Goal: Information Seeking & Learning: Learn about a topic

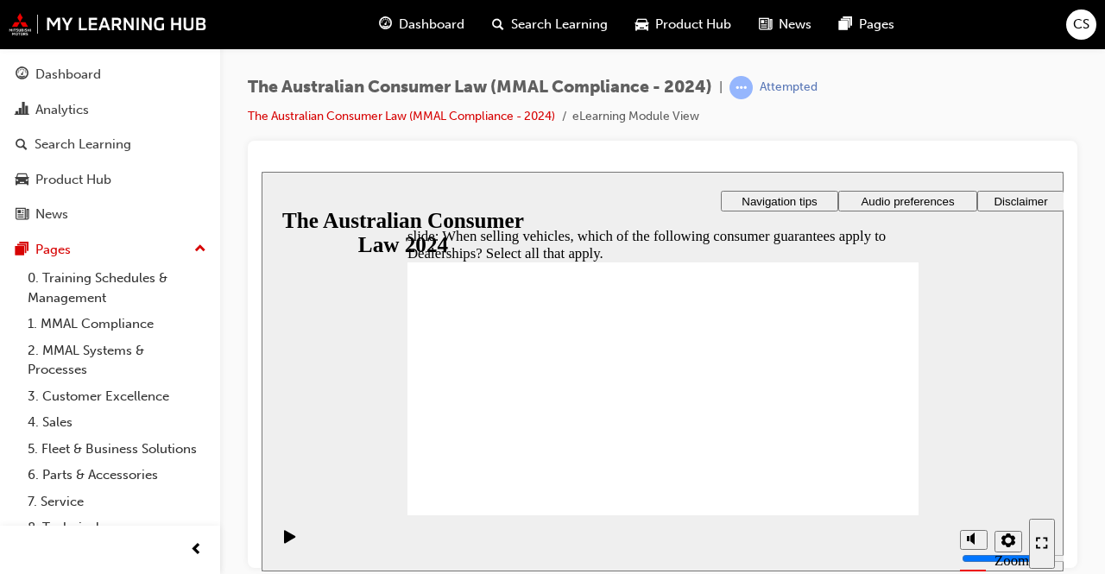
click at [0, 186] on div "Dashboard Analytics Search Learning Product Hub News Pages Pages 0. Training Sc…" at bounding box center [110, 324] width 220 height 553
checkbox input "true"
checkbox input "false"
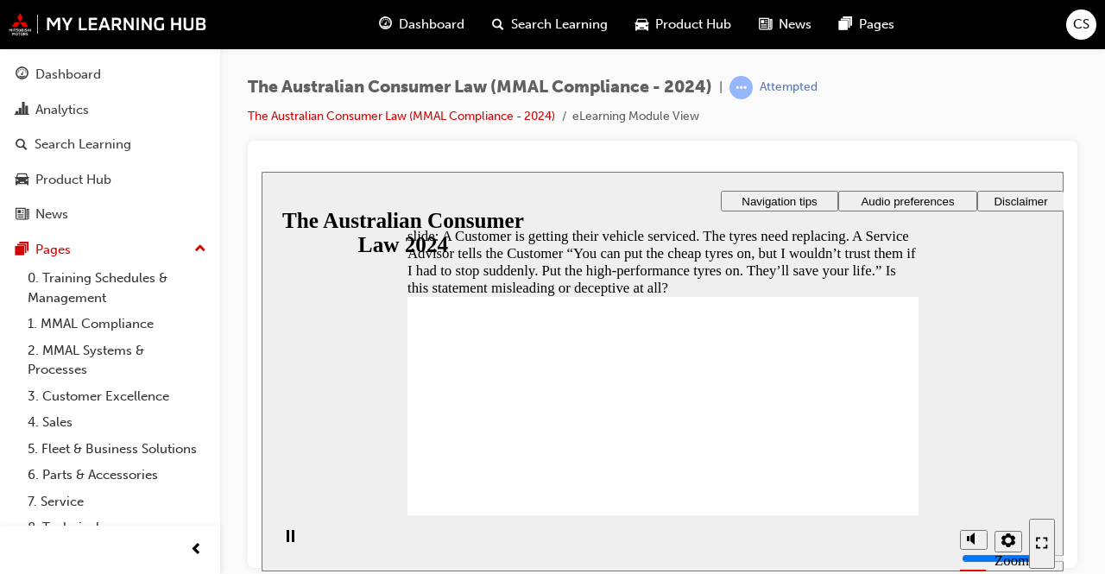
radio input "true"
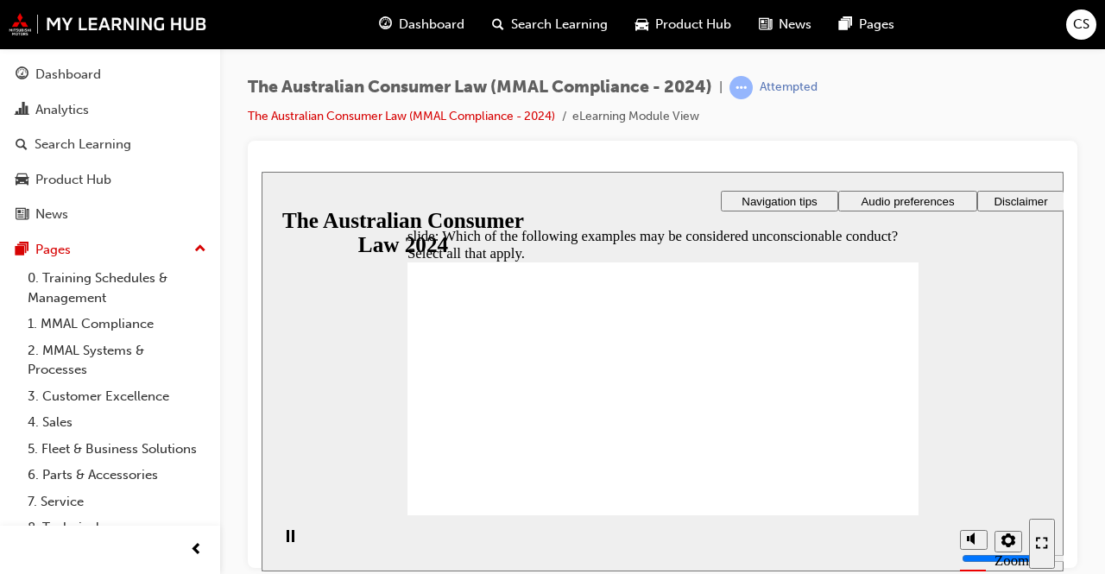
checkbox input "true"
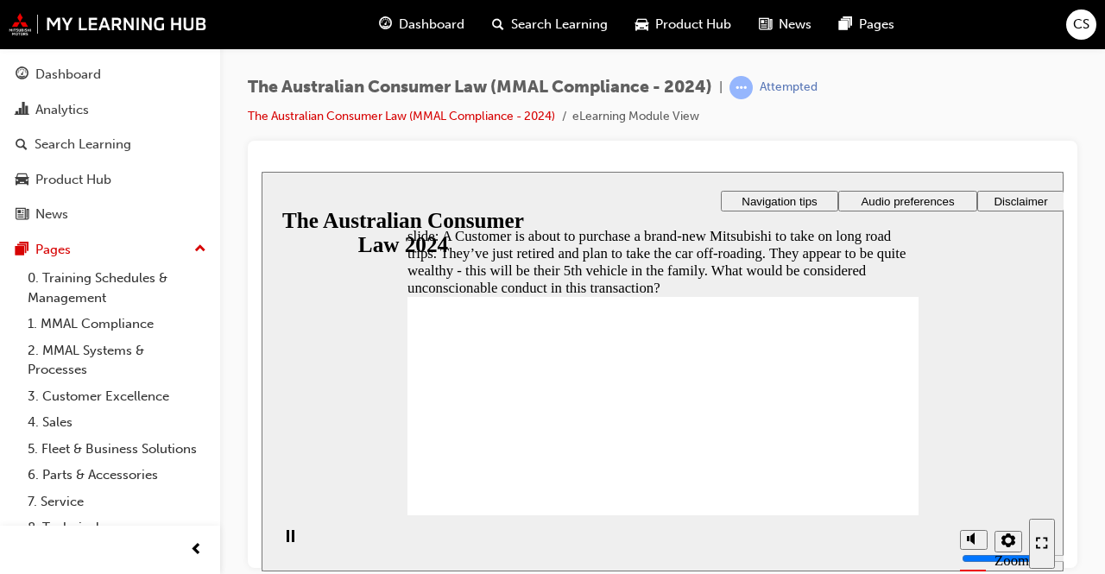
checkbox input "true"
checkbox input "false"
checkbox input "true"
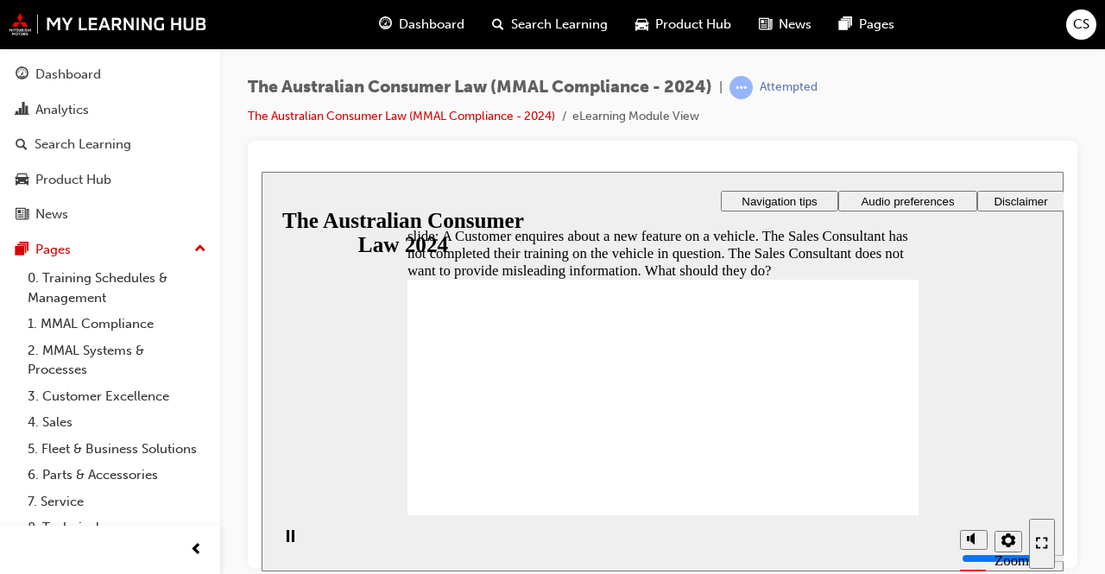
radio input "true"
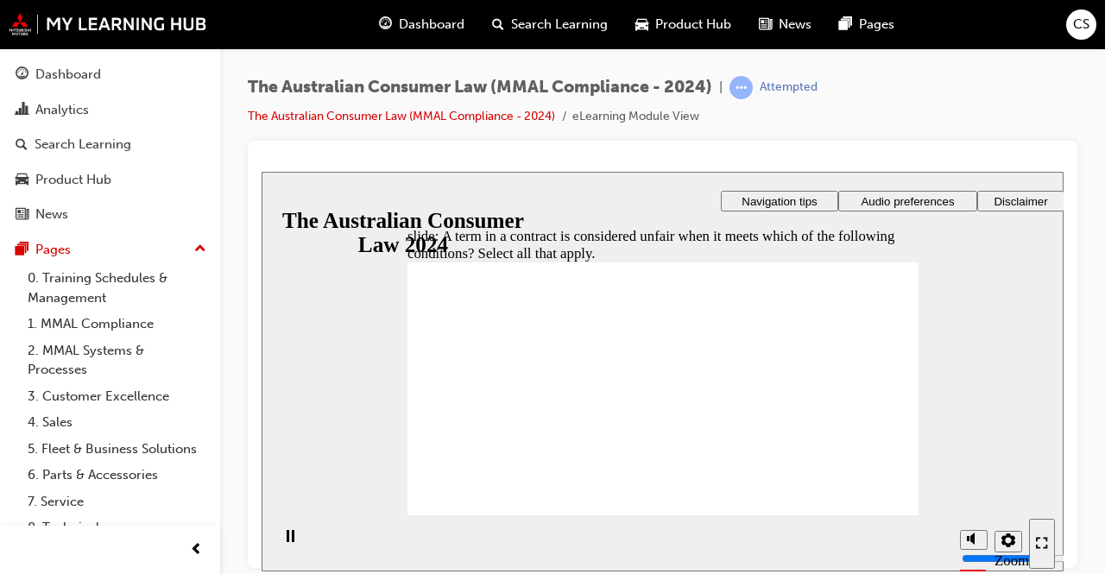
checkbox input "true"
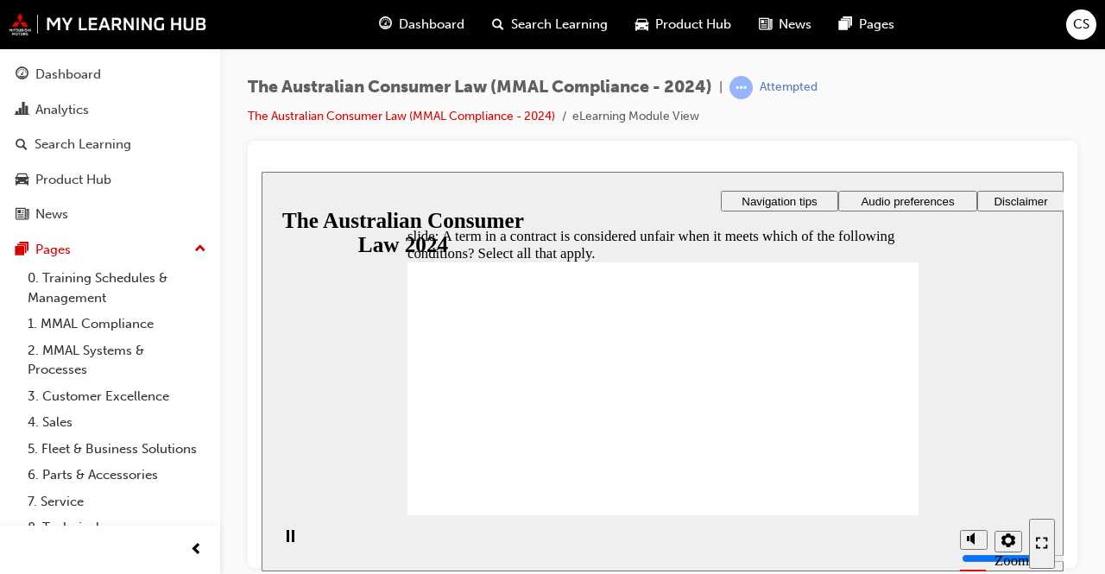
checkbox input "true"
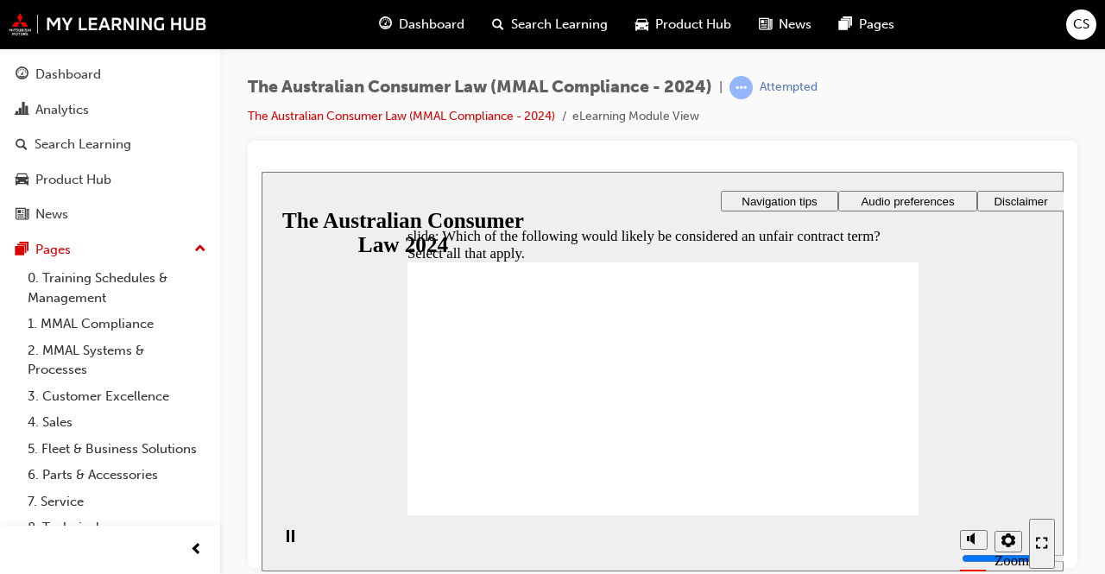
checkbox input "true"
radio input "true"
